Goal: Check status: Check status

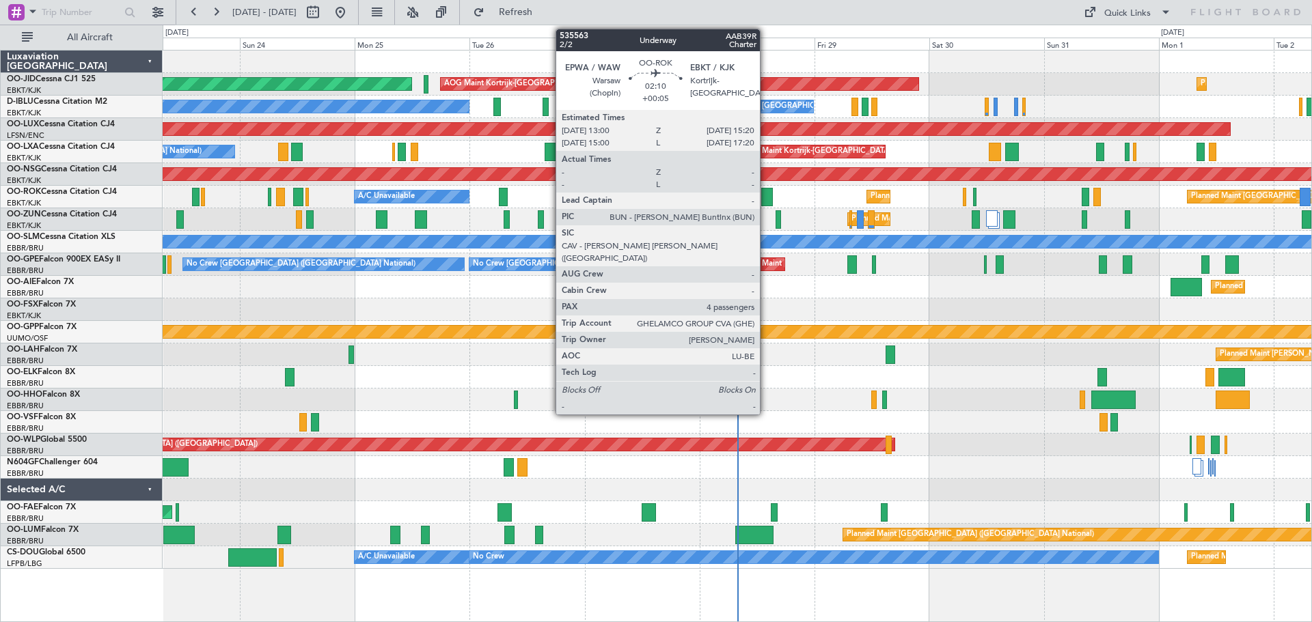
click at [766, 195] on div at bounding box center [767, 197] width 12 height 18
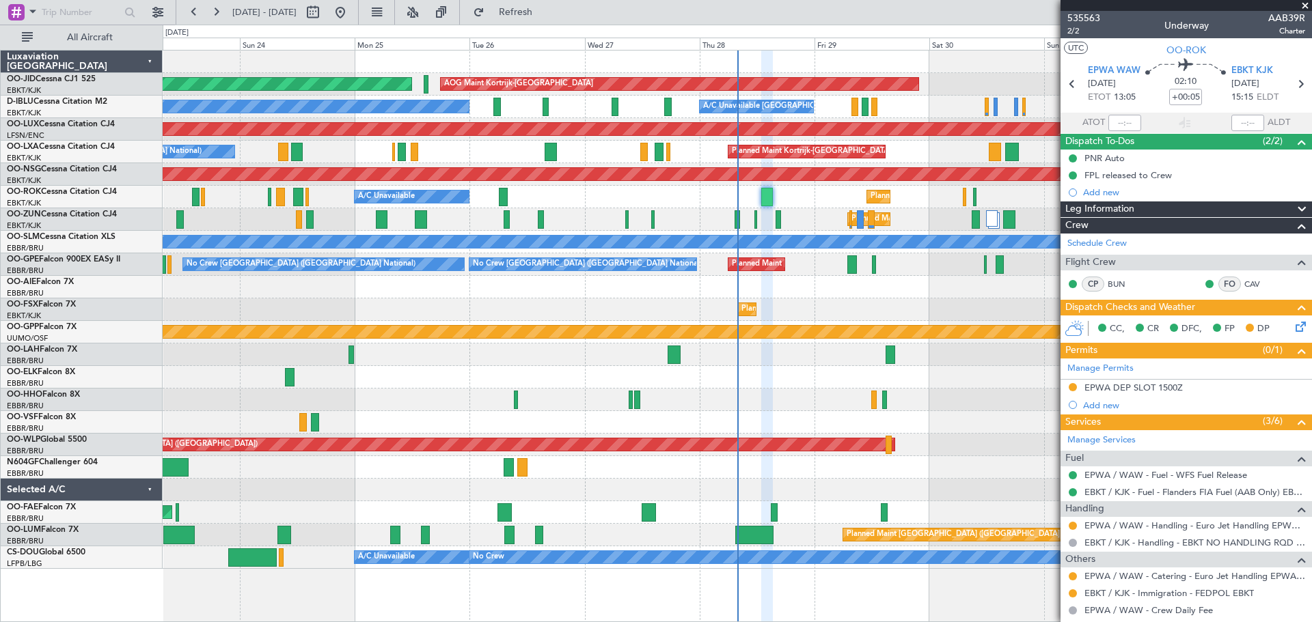
click at [1304, 1] on span at bounding box center [1305, 6] width 14 height 12
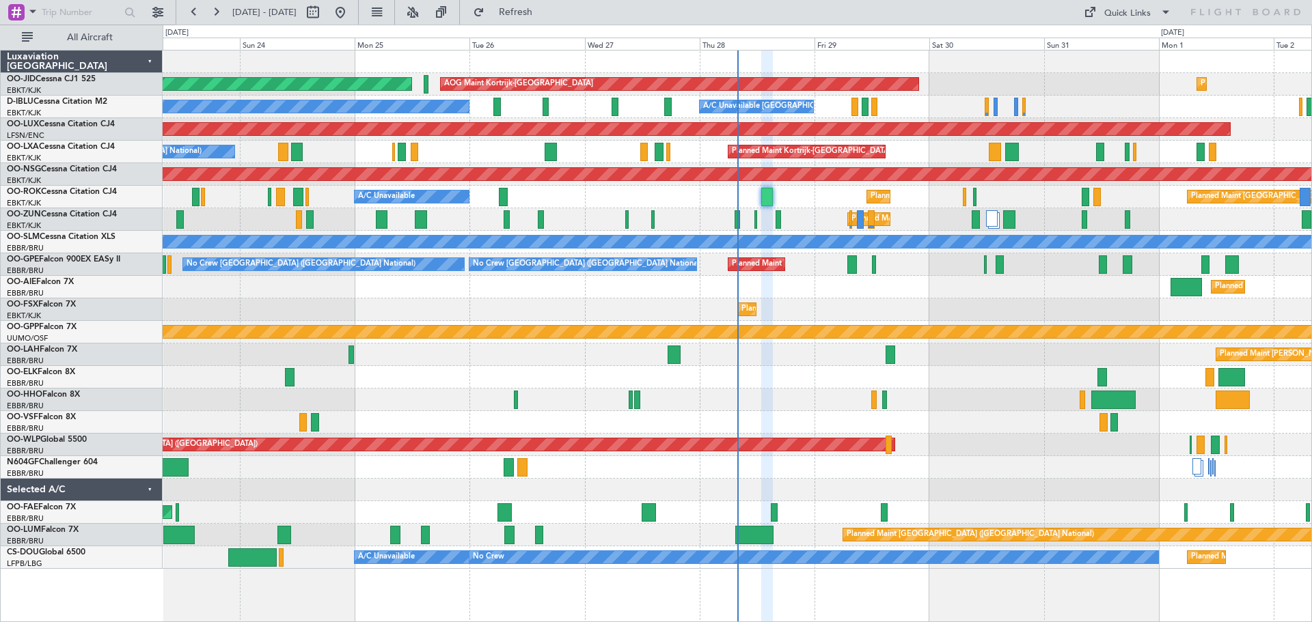
type input "0"
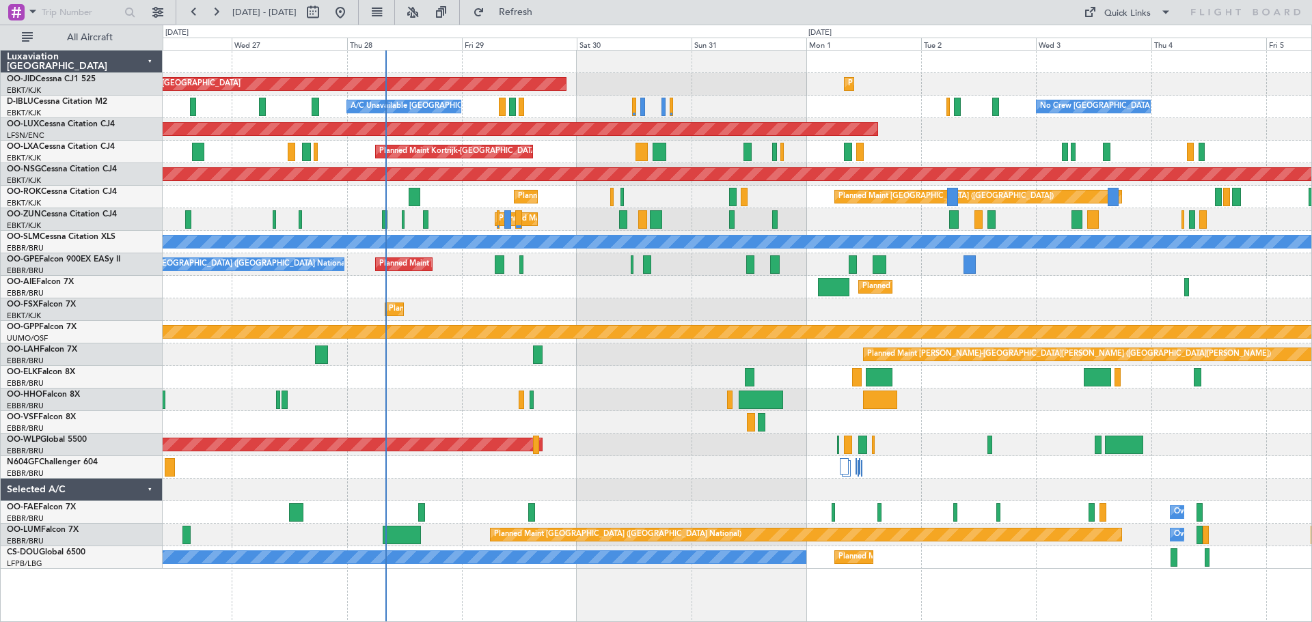
click at [554, 493] on div at bounding box center [737, 490] width 1148 height 23
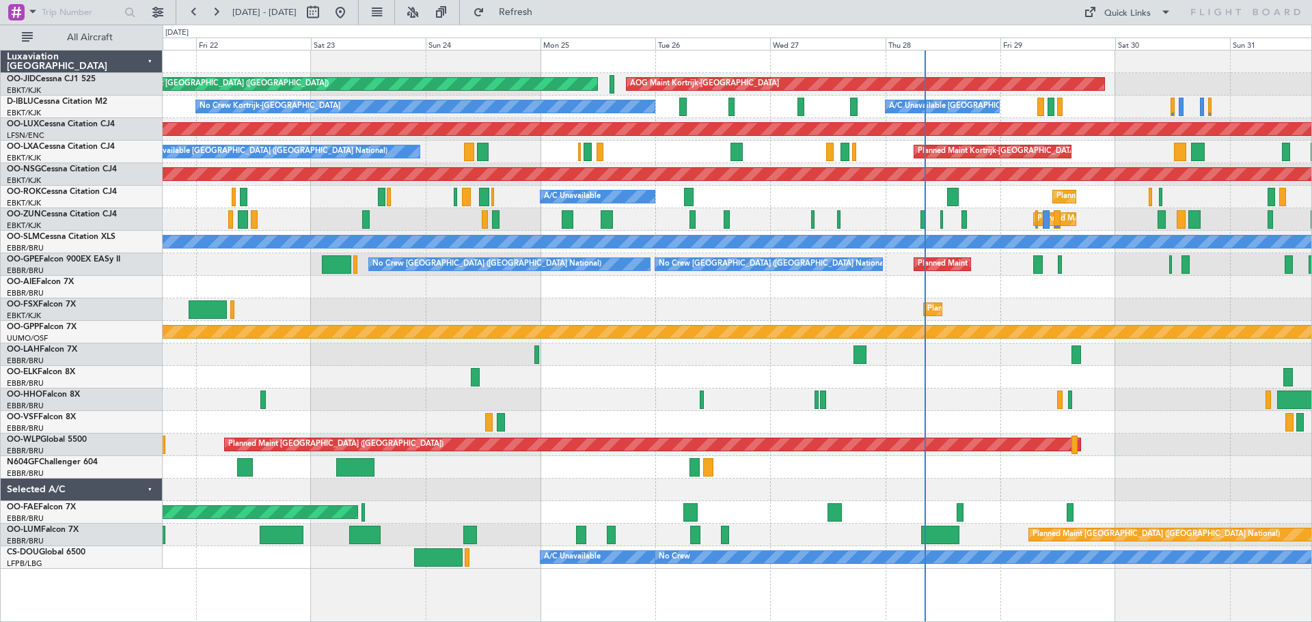
click at [995, 377] on div at bounding box center [737, 377] width 1148 height 23
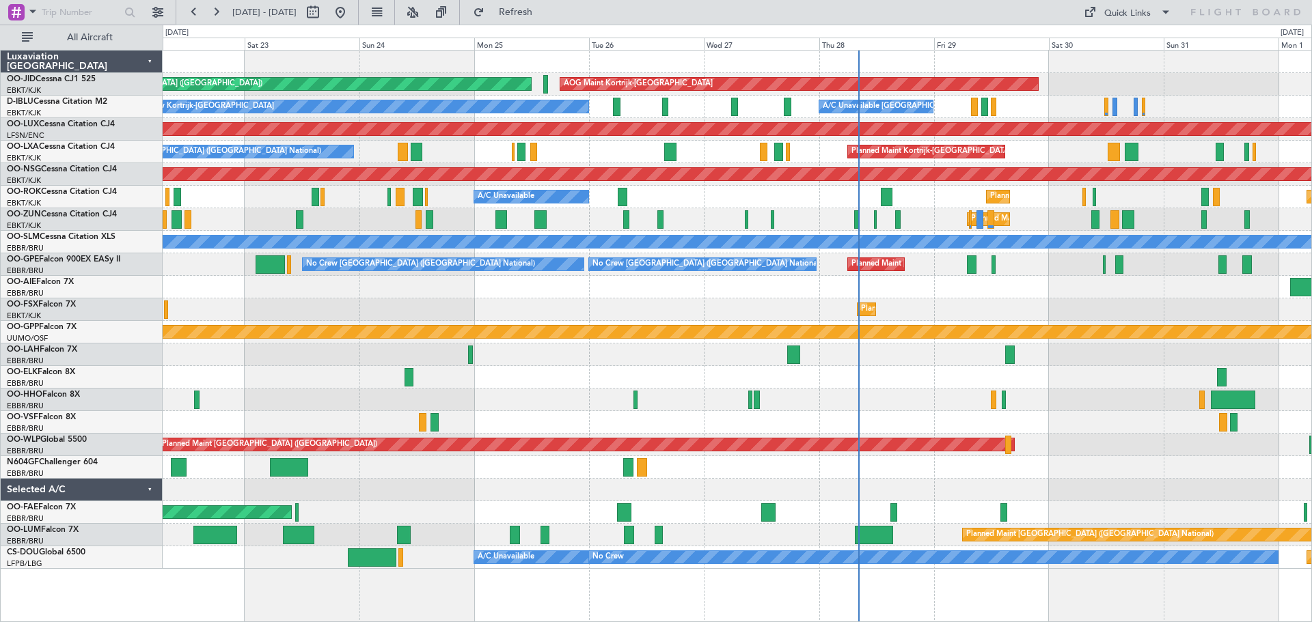
click at [294, 391] on div at bounding box center [737, 400] width 1148 height 23
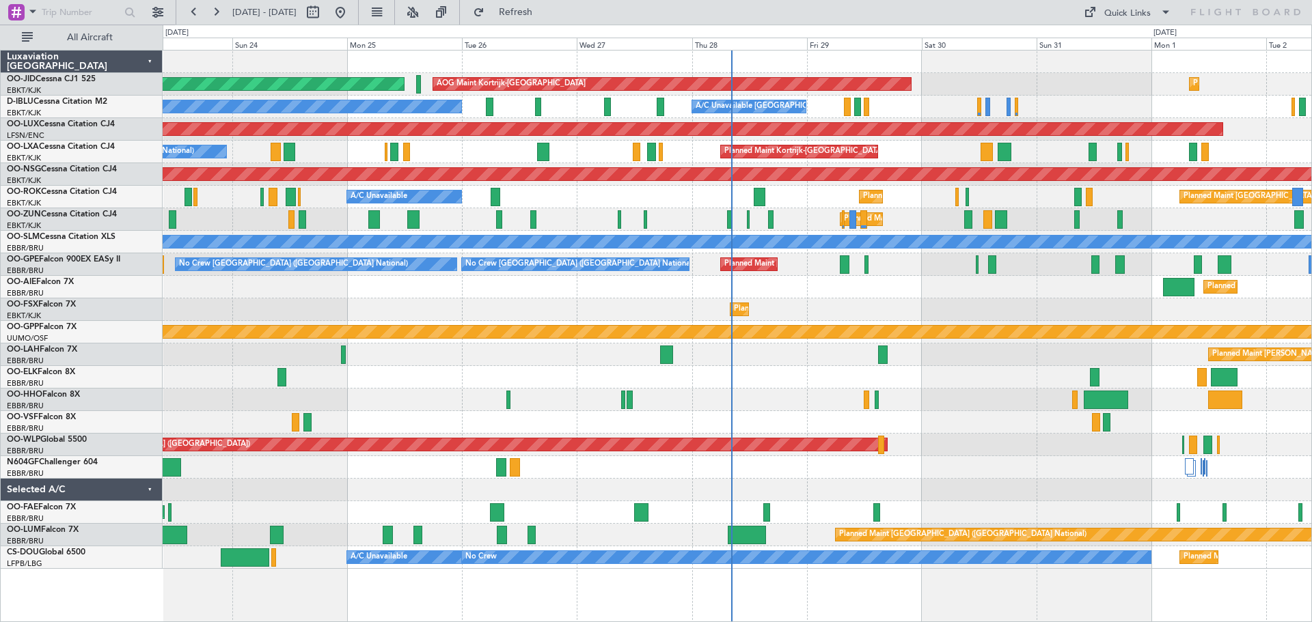
click at [781, 369] on div "AOG Maint Kortrijk-Wevelgem Planned Maint Paris (Le Bourget) Planned Maint Kort…" at bounding box center [737, 310] width 1148 height 519
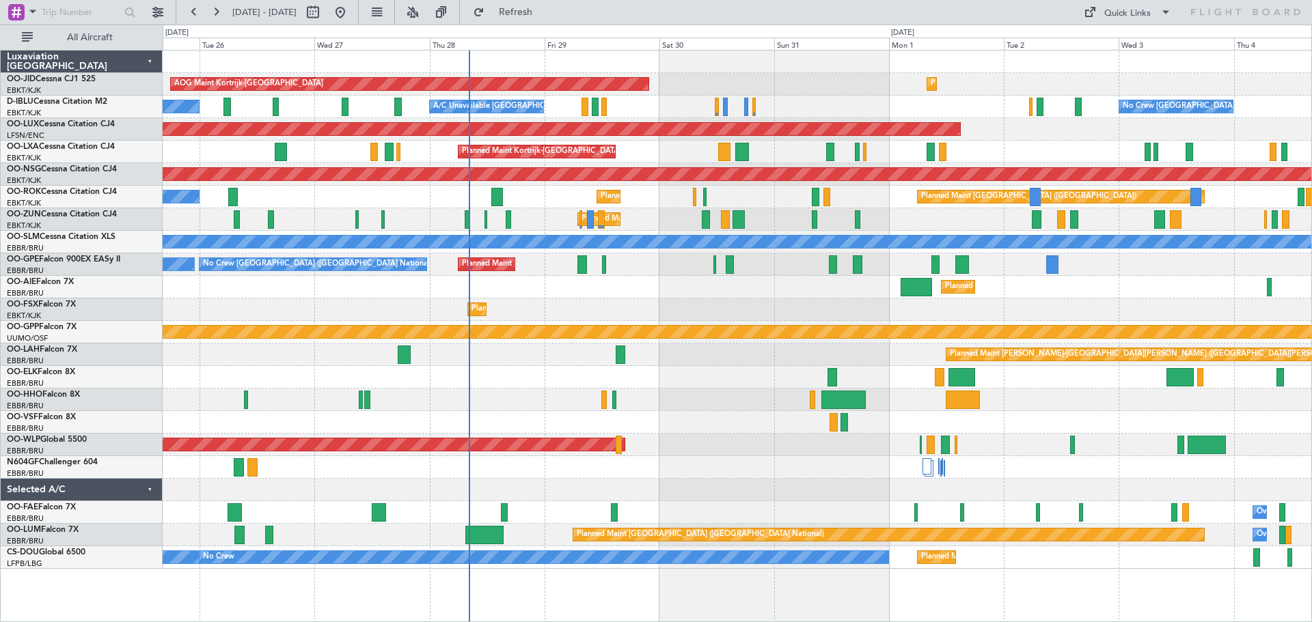
click at [639, 305] on div "AOG Maint Kortrijk-Wevelgem Planned Maint Kortrijk-Wevelgem Planned Maint Paris…" at bounding box center [737, 310] width 1148 height 519
